Goal: Transaction & Acquisition: Purchase product/service

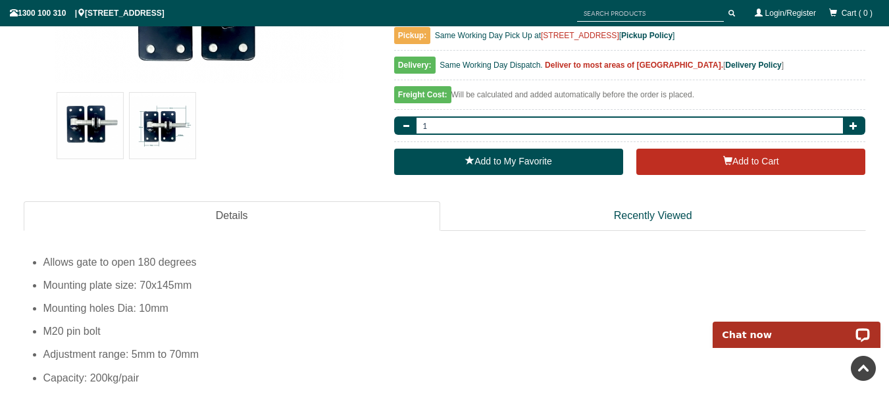
scroll to position [414, 0]
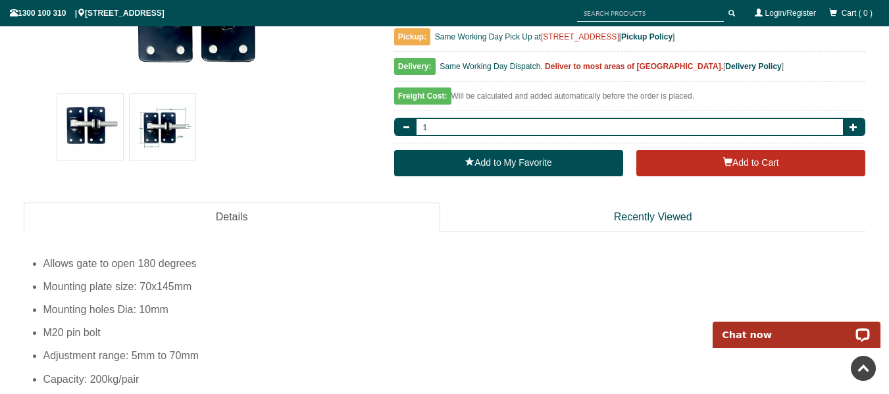
drag, startPoint x: 262, startPoint y: 250, endPoint x: 206, endPoint y: 282, distance: 64.6
click at [206, 282] on li "Mounting plate size: 70x145mm" at bounding box center [454, 286] width 823 height 23
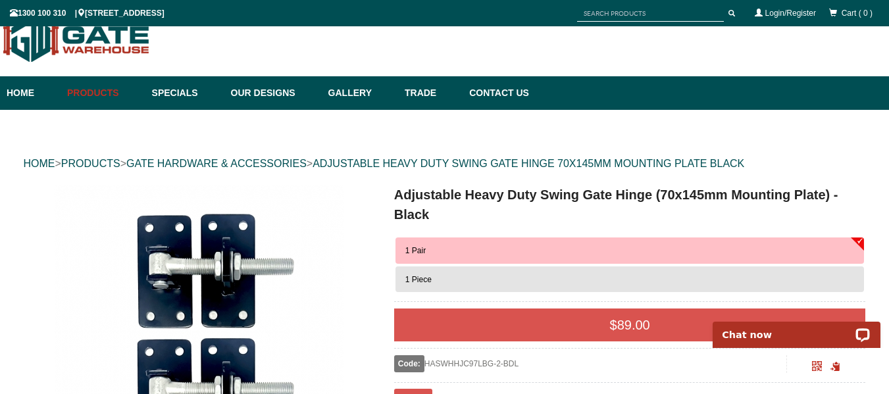
scroll to position [13, 0]
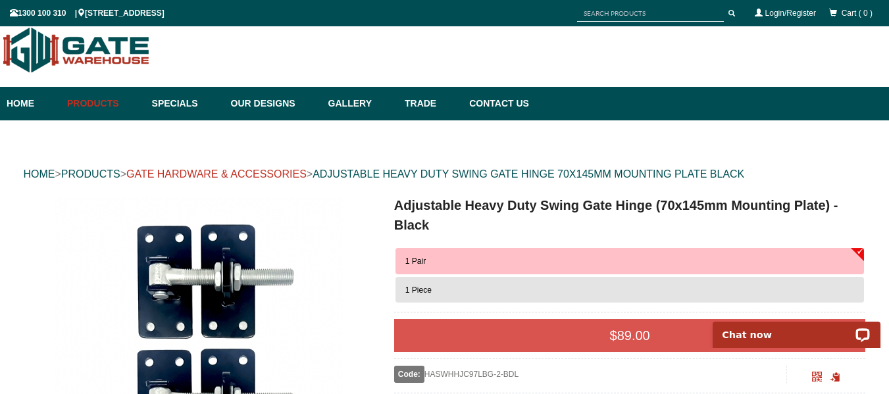
click at [197, 175] on link "GATE HARDWARE & ACCESSORIES" at bounding box center [216, 174] width 180 height 11
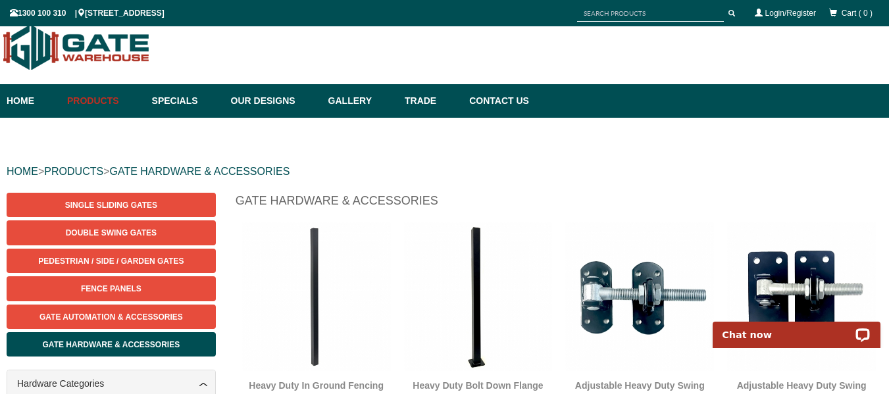
scroll to position [33, 0]
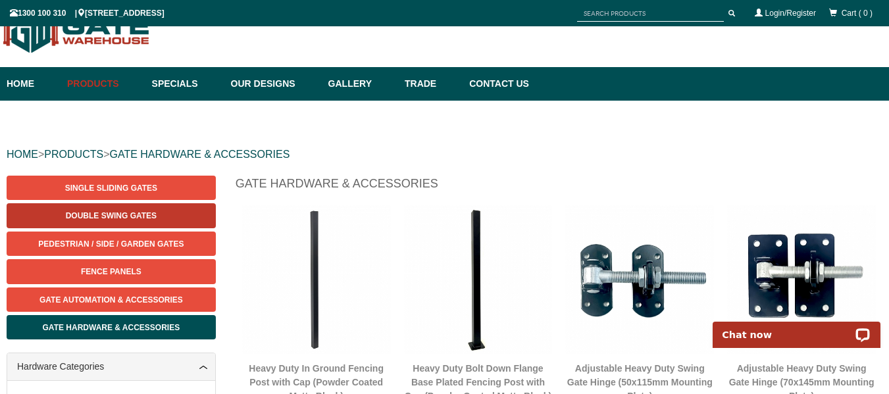
click at [163, 211] on link "Double Swing Gates" at bounding box center [111, 215] width 209 height 24
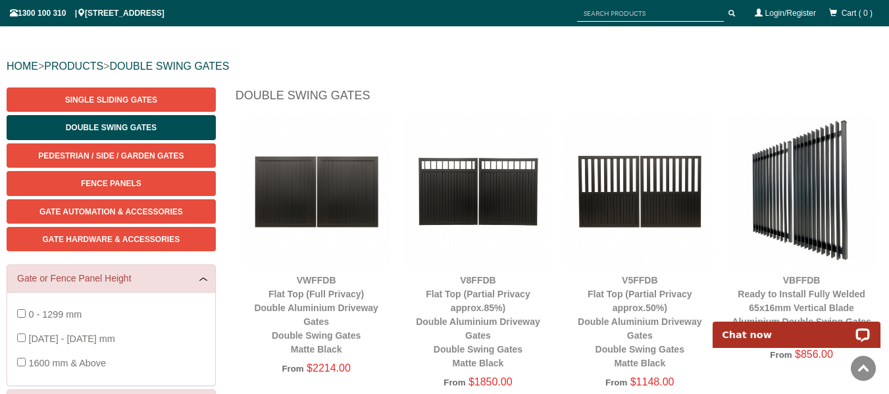
scroll to position [120, 0]
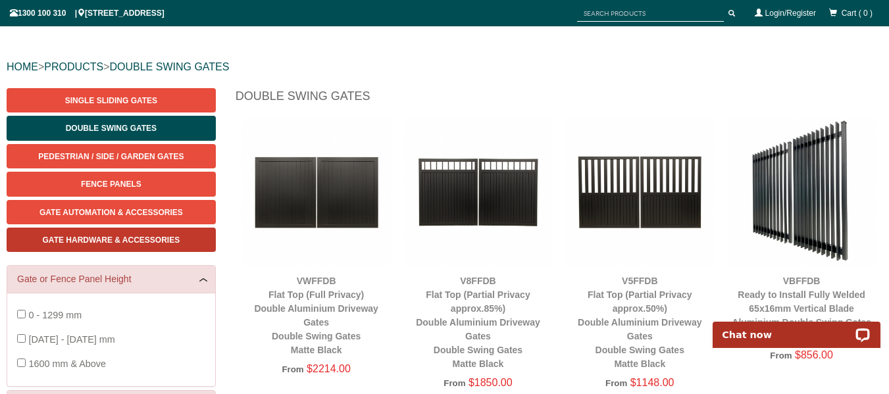
click at [113, 238] on span "Gate Hardware & Accessories" at bounding box center [112, 240] width 138 height 9
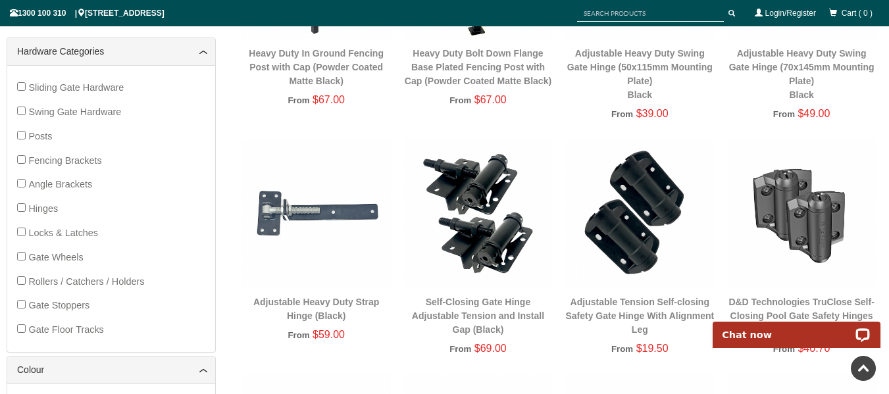
scroll to position [240, 0]
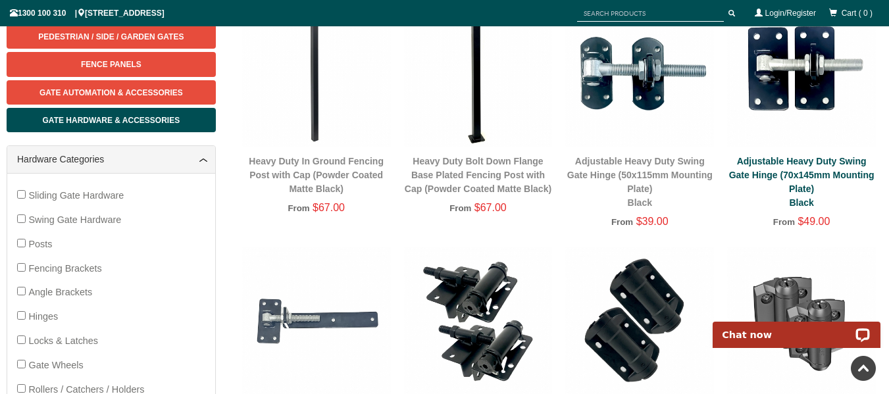
click at [804, 166] on link "Adjustable Heavy Duty Swing Gate Hinge (70x145mm Mounting Plate) Black" at bounding box center [801, 182] width 145 height 52
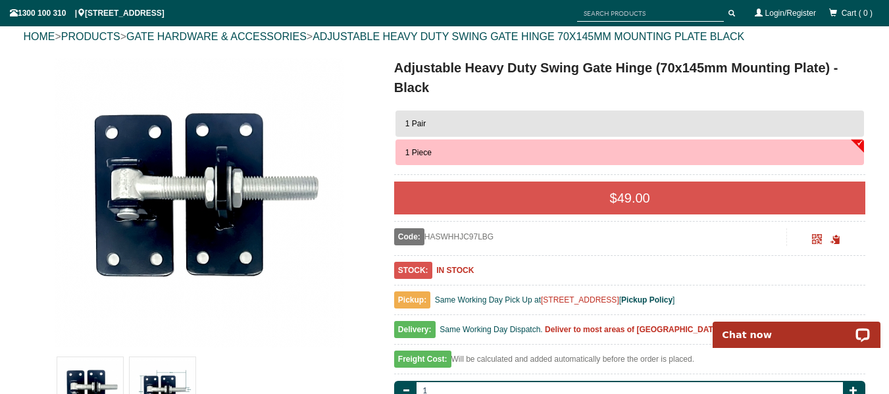
scroll to position [151, 0]
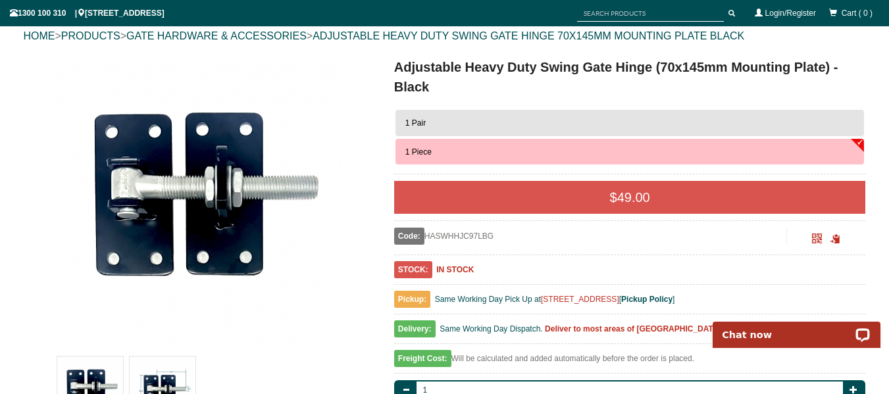
click at [590, 115] on button "1 Pair" at bounding box center [630, 123] width 469 height 26
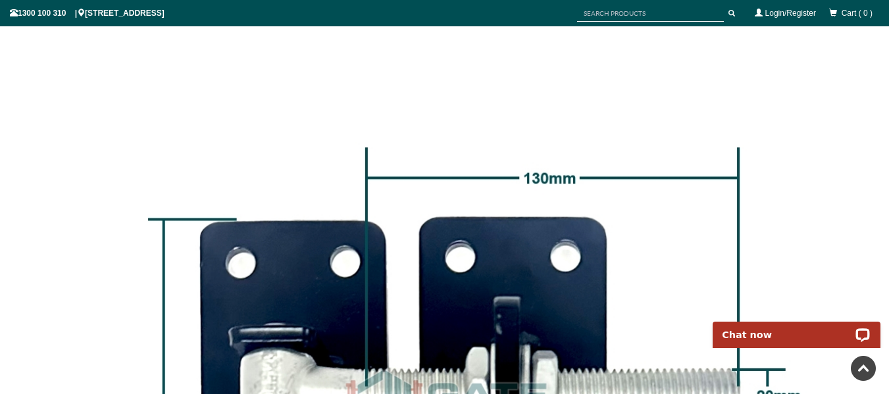
scroll to position [866, 0]
